Goal: Answer question/provide support

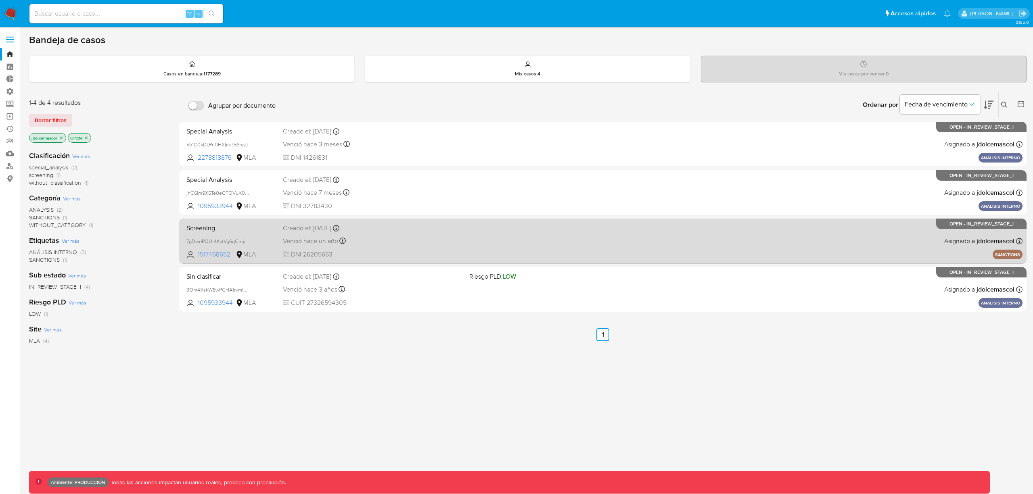
click at [490, 251] on div "Screening 7gDwdPQUt4KvtVg6qChqiWKa 1517468652 MLA Creado el: 10/05/2024 Creado …" at bounding box center [603, 241] width 840 height 41
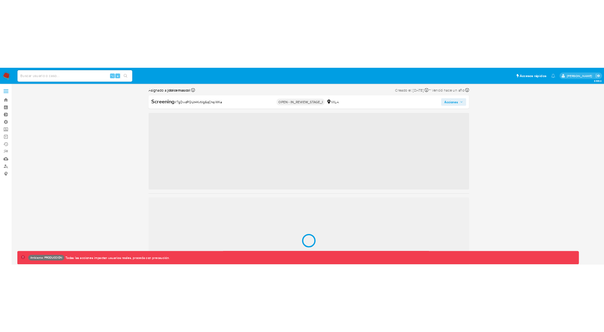
scroll to position [380, 0]
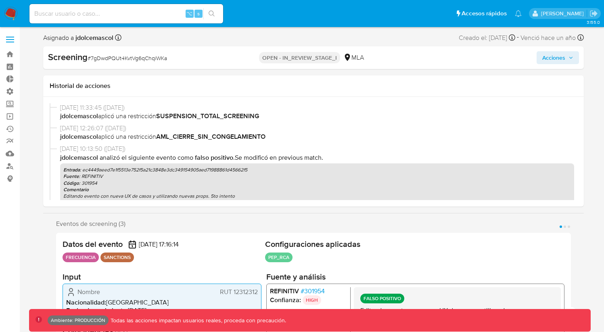
select select "10"
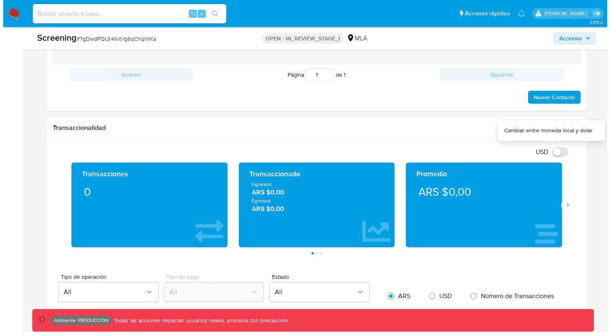
scroll to position [1332, 0]
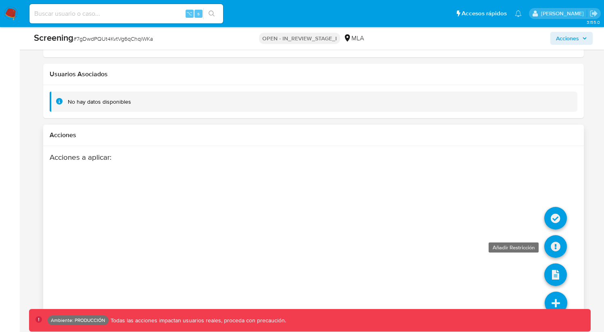
click at [550, 244] on icon at bounding box center [556, 246] width 23 height 23
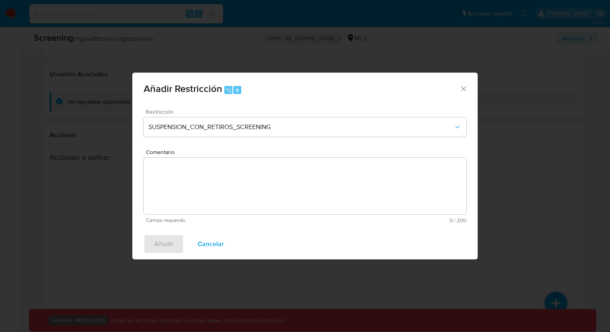
click at [228, 109] on div "Restricción SUSPENSION_CON_RETIROS_SCREENING Comentario Campo requerido 0 / 200…" at bounding box center [305, 166] width 346 height 126
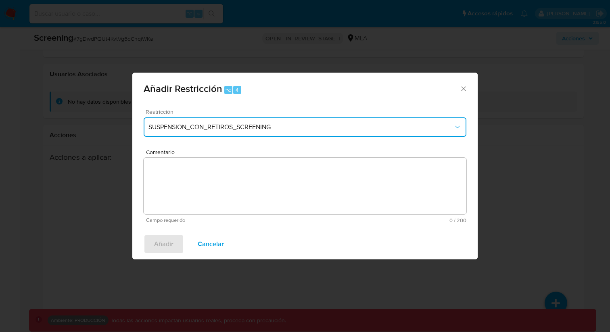
click at [234, 126] on span "SUSPENSION_CON_RETIROS_SCREENING" at bounding box center [301, 127] width 305 height 8
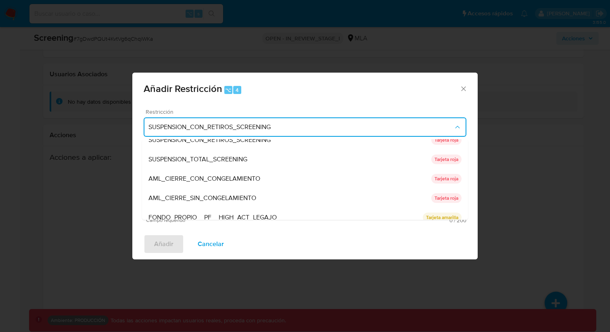
scroll to position [171, 0]
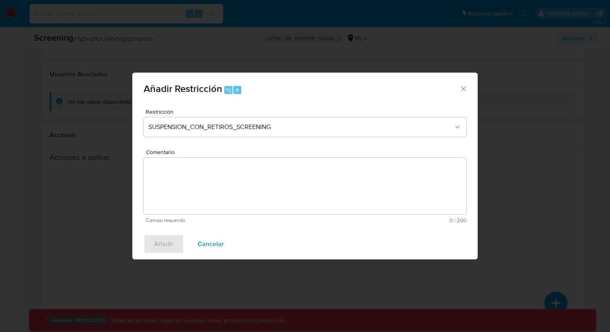
click at [285, 237] on div "Añadir Cancelar" at bounding box center [305, 244] width 346 height 31
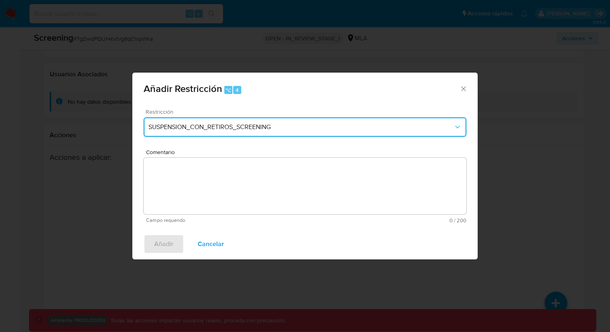
click at [350, 131] on span "SUSPENSION_CON_RETIROS_SCREENING" at bounding box center [301, 127] width 305 height 8
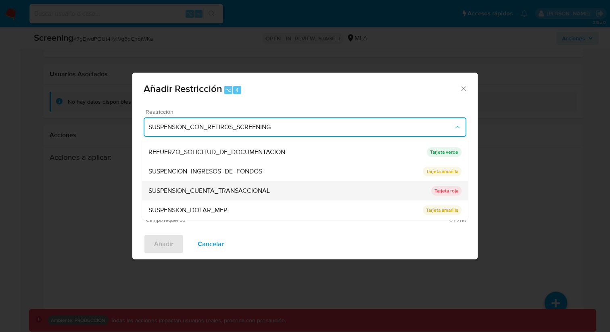
scroll to position [0, 0]
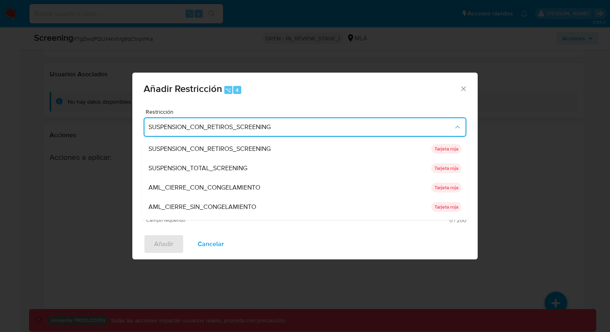
click at [352, 90] on span "Añadir Restricción ⌥ 4" at bounding box center [302, 89] width 316 height 10
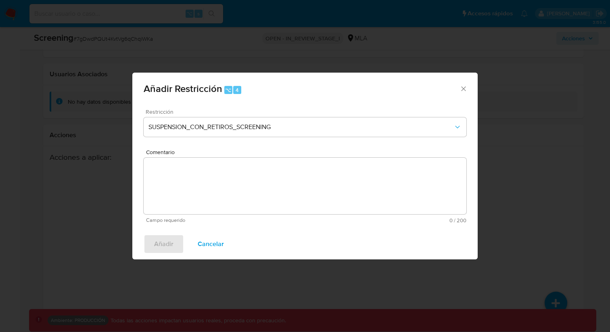
click at [292, 138] on div "Restricción SUSPENSION_CON_RETIROS_SCREENING" at bounding box center [305, 128] width 323 height 38
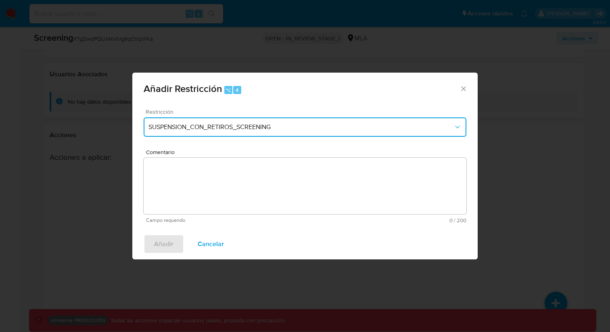
click at [289, 135] on button "SUSPENSION_CON_RETIROS_SCREENING" at bounding box center [305, 126] width 323 height 19
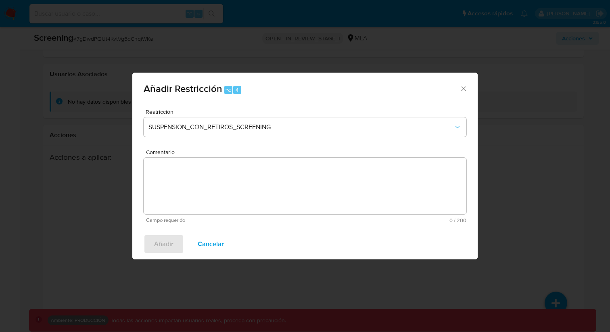
click at [465, 92] on icon "Cerrar ventana" at bounding box center [464, 89] width 8 height 8
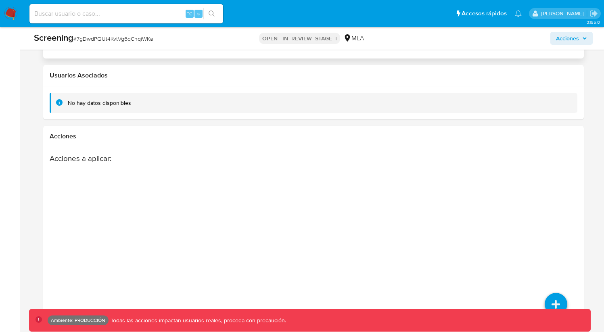
scroll to position [1332, 0]
